Goal: Task Accomplishment & Management: Complete application form

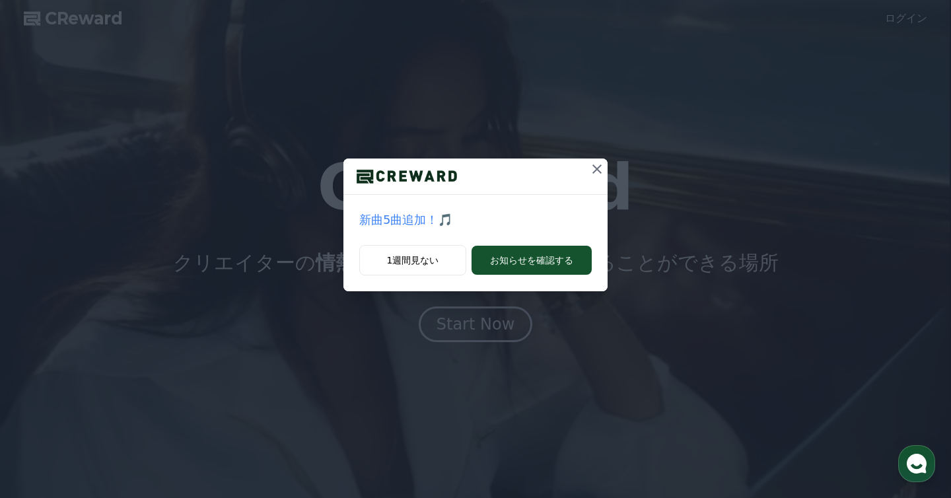
click at [596, 174] on icon at bounding box center [597, 169] width 16 height 16
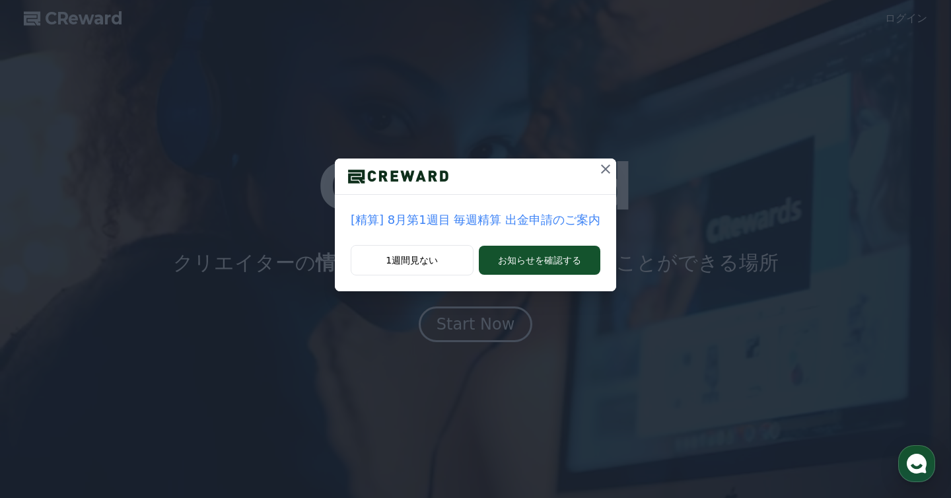
click at [598, 173] on icon at bounding box center [606, 169] width 16 height 16
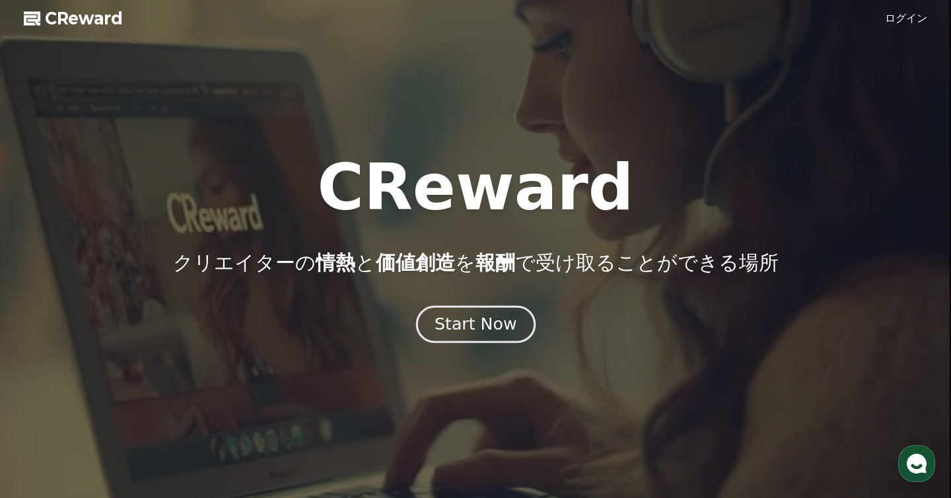
click at [497, 318] on div "Start Now" at bounding box center [476, 324] width 82 height 22
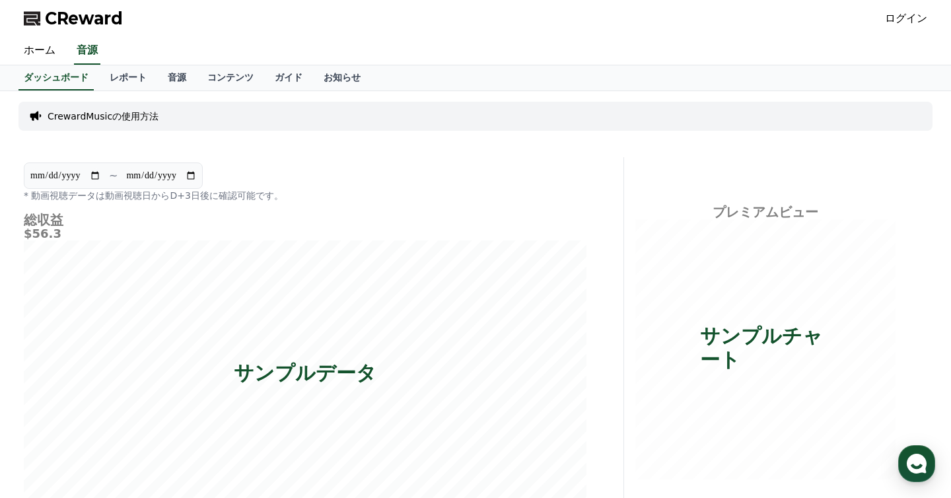
click at [89, 17] on span "CReward" at bounding box center [84, 18] width 78 height 21
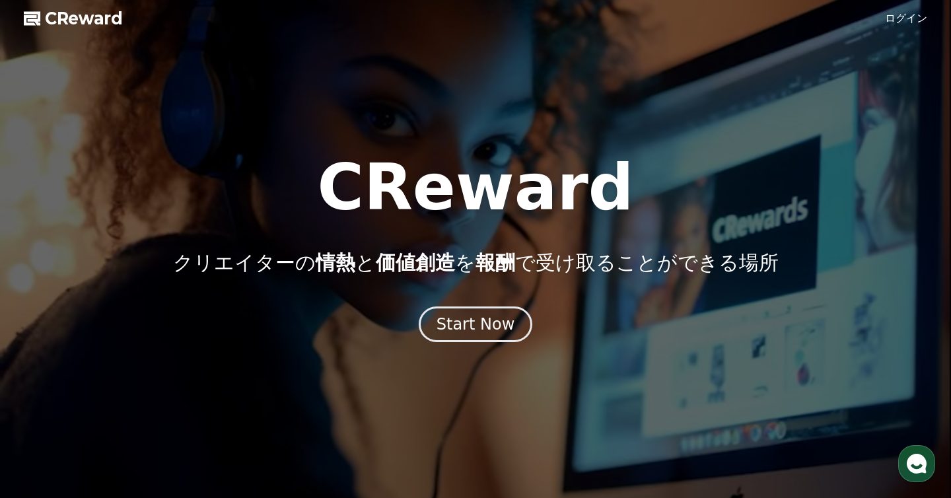
click at [892, 24] on link "ログイン" at bounding box center [906, 19] width 42 height 16
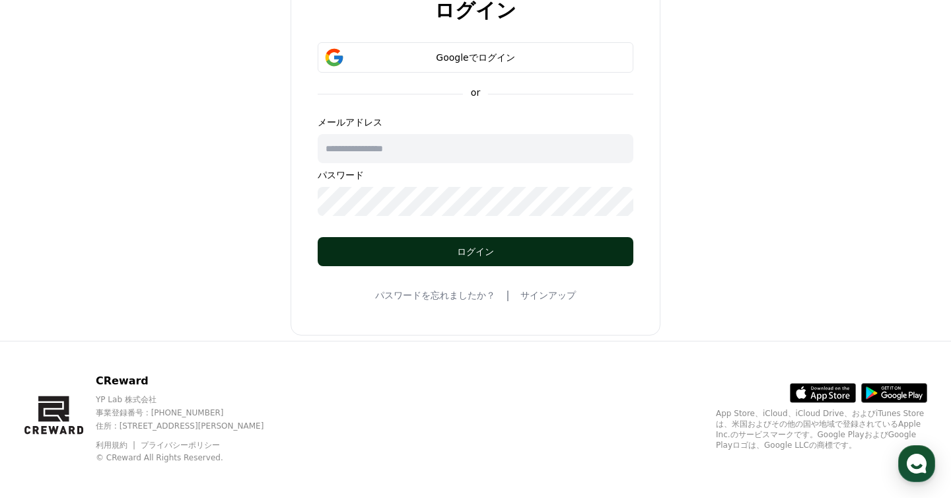
scroll to position [109, 0]
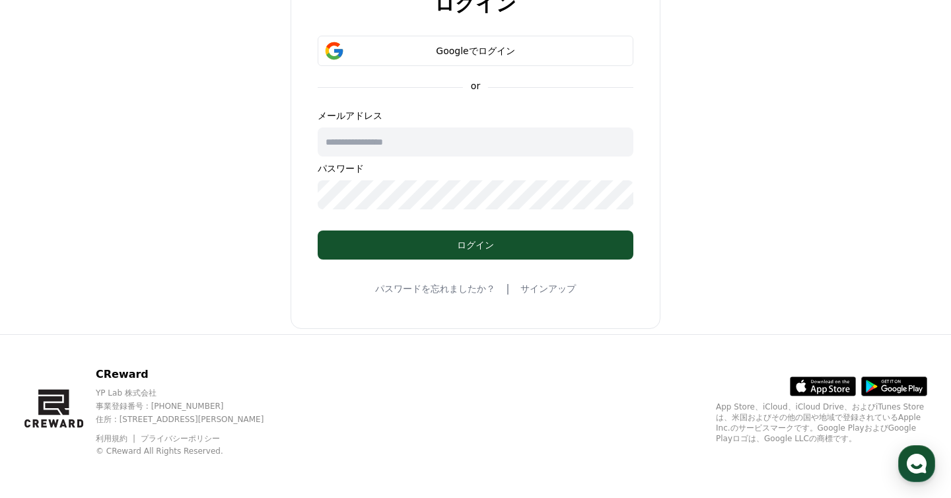
click at [563, 289] on link "サインアップ" at bounding box center [548, 288] width 55 height 13
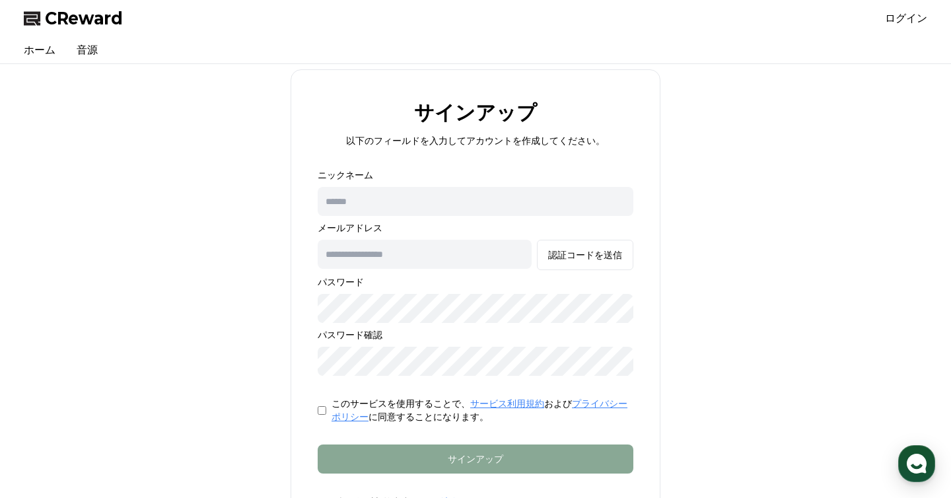
click at [495, 204] on input "text" at bounding box center [476, 201] width 316 height 29
type input "*"
